Goal: Information Seeking & Learning: Learn about a topic

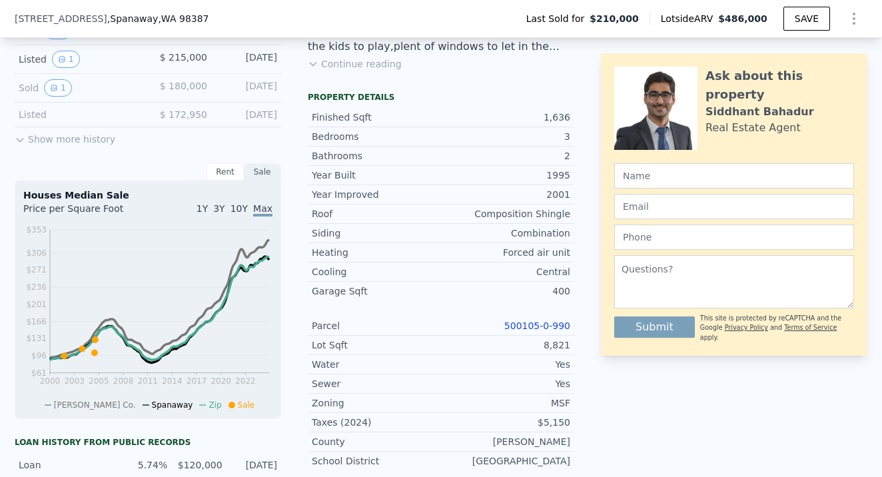
scroll to position [410, 0]
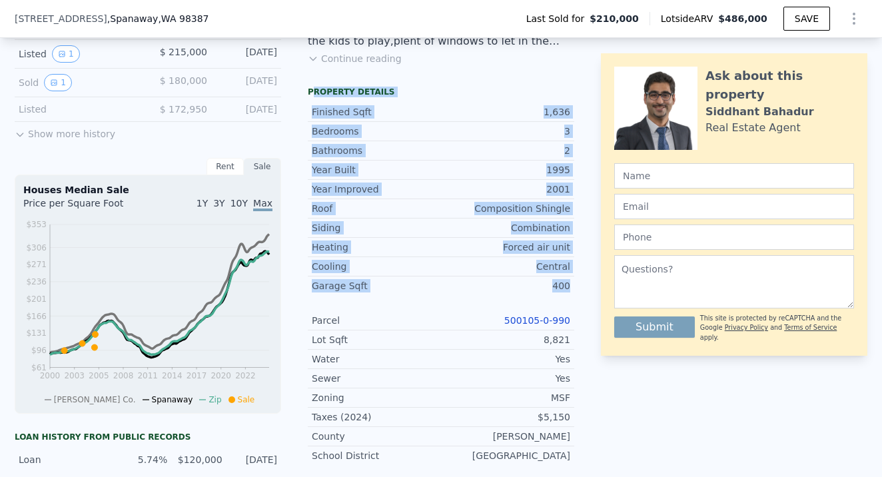
drag, startPoint x: 311, startPoint y: 89, endPoint x: 553, endPoint y: 294, distance: 317.5
click at [553, 294] on div "Property details Finished Sqft 1,636 Bedrooms 3 Bathrooms 2 Year Built 1995 Yea…" at bounding box center [441, 281] width 266 height 389
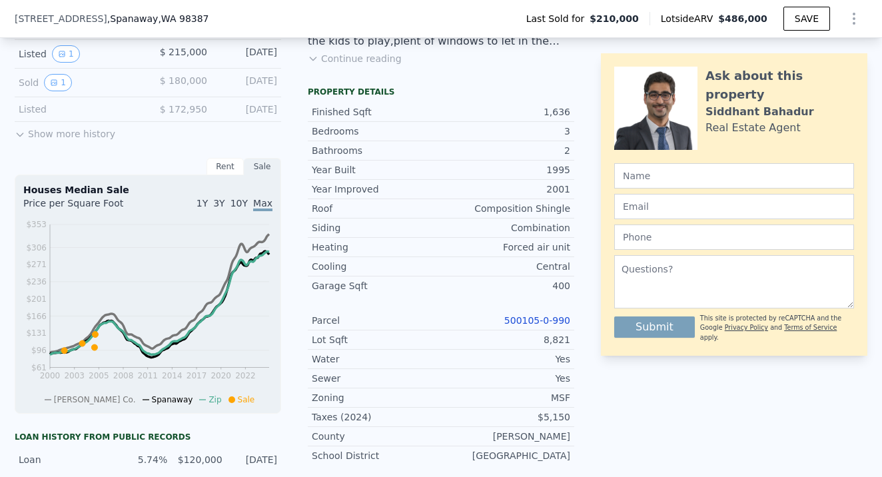
click at [469, 306] on div "Year Improved 2001 Roof Composition Shingle Siding Combination Heating Forced a…" at bounding box center [441, 322] width 266 height 286
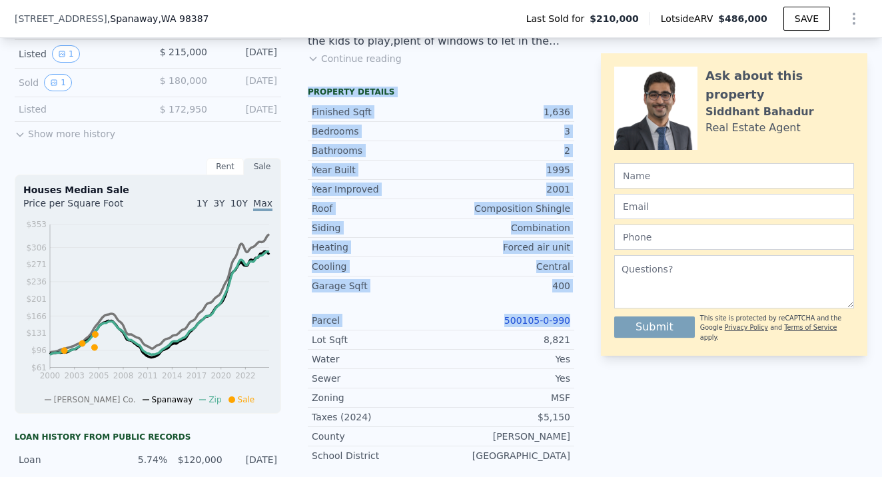
drag, startPoint x: 308, startPoint y: 89, endPoint x: 491, endPoint y: 327, distance: 300.1
click at [491, 327] on div "Property details Finished Sqft 1,636 Bedrooms 3 Bathrooms 2 Year Built 1995 Yea…" at bounding box center [441, 281] width 266 height 389
copy div "Property details Finished Sqft 1,636 Bedrooms 3 Bathrooms 2 Year Built 1995 Yea…"
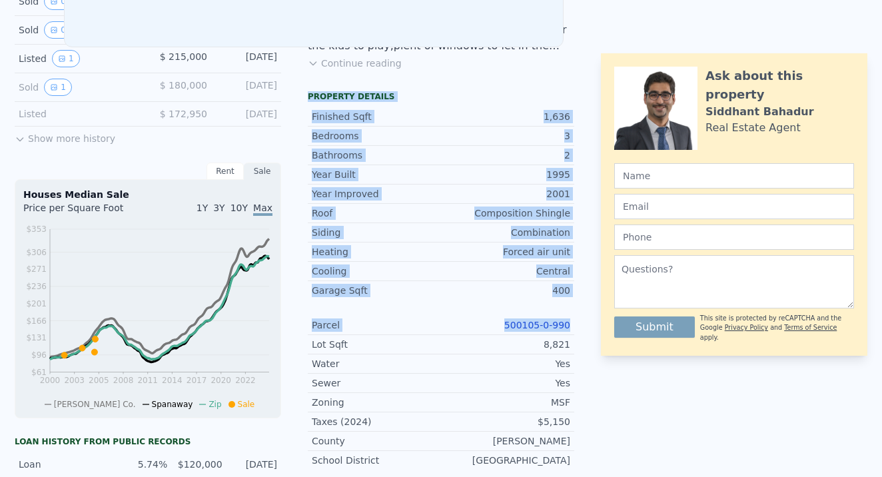
scroll to position [0, 0]
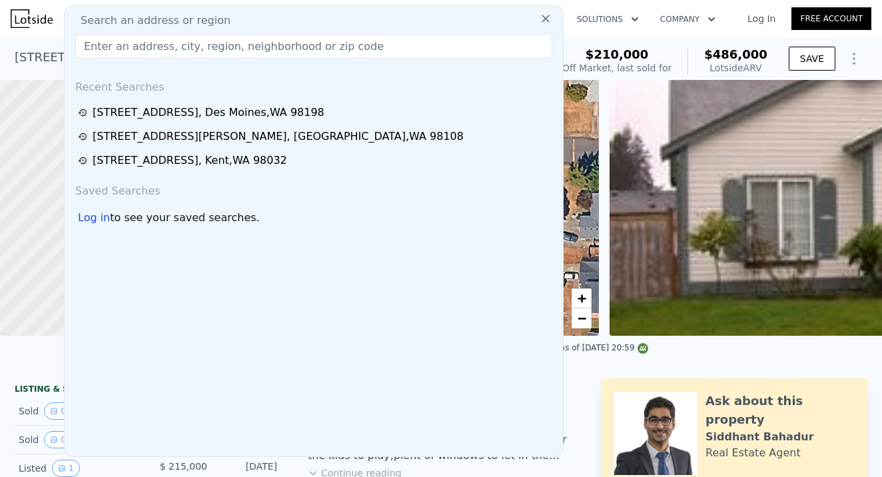
click at [224, 12] on div "Search an address or region Recent Searches [STREET_ADDRESS] [STREET_ADDRESS][G…" at bounding box center [313, 230] width 499 height 451
click at [117, 41] on input "text" at bounding box center [313, 46] width 477 height 24
paste input "[STREET_ADDRESS]"
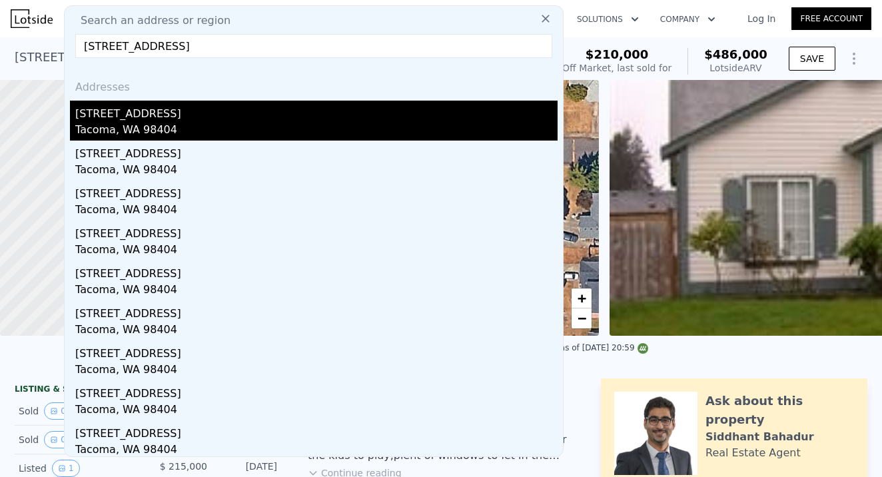
type input "[STREET_ADDRESS]"
click at [133, 122] on div "Tacoma, WA 98404" at bounding box center [316, 131] width 482 height 19
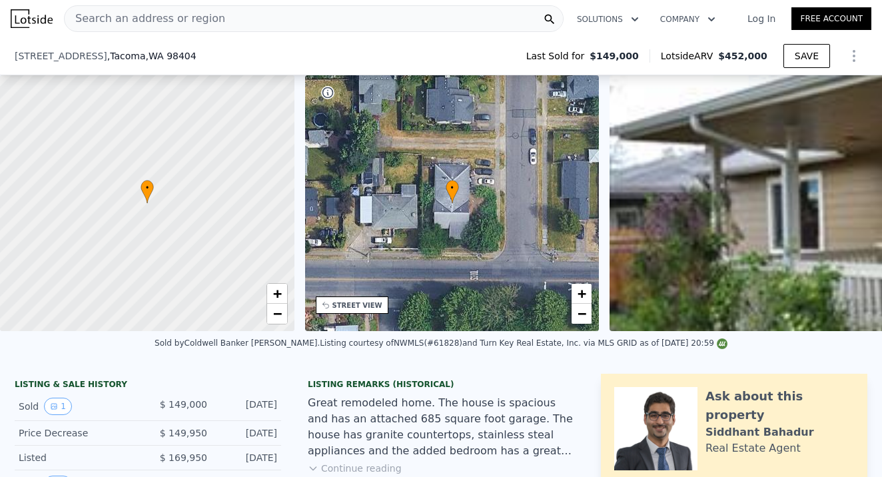
scroll to position [360, 0]
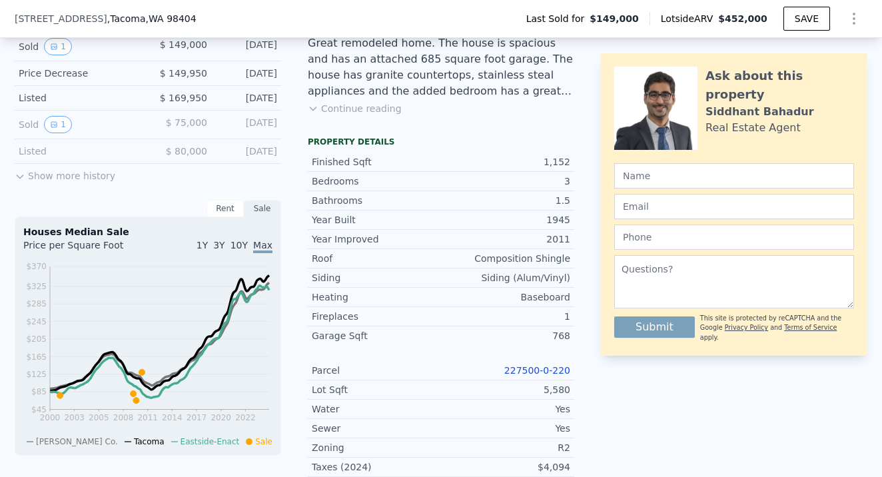
click at [541, 368] on link "227500-0-220" at bounding box center [537, 370] width 66 height 11
drag, startPoint x: 503, startPoint y: 362, endPoint x: 575, endPoint y: 374, distance: 72.4
click at [575, 374] on div "LISTING & SALE HISTORY Sold 1 $ 149,000 [DATE] Price Decrease $ 149,950 [DATE] …" at bounding box center [441, 401] width 852 height 774
copy link "227500-0-220"
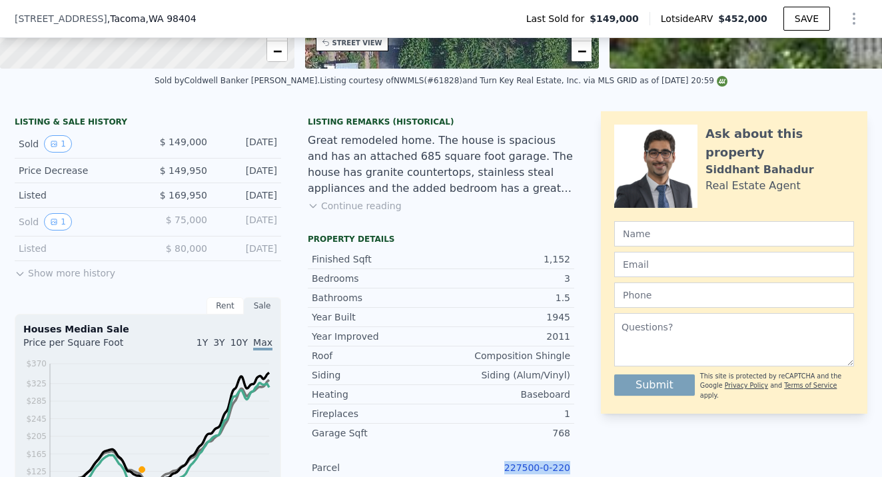
scroll to position [295, 0]
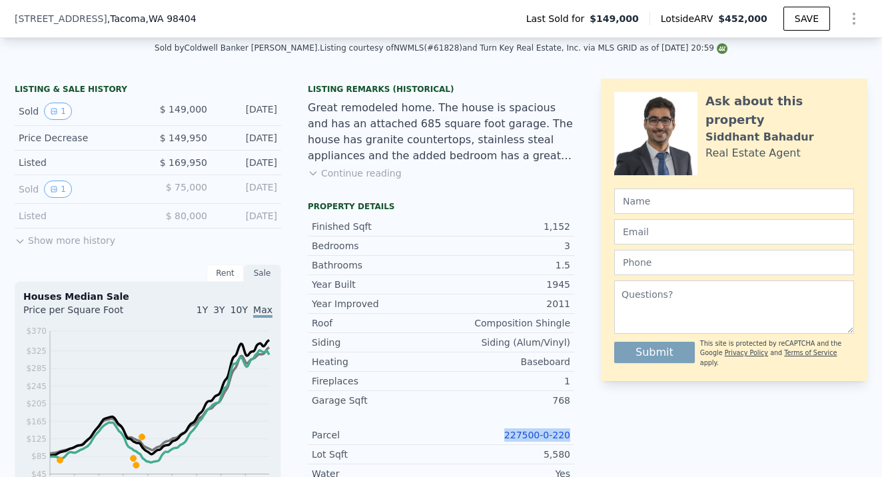
click at [544, 431] on link "227500-0-220" at bounding box center [537, 435] width 66 height 11
